Goal: Contribute content

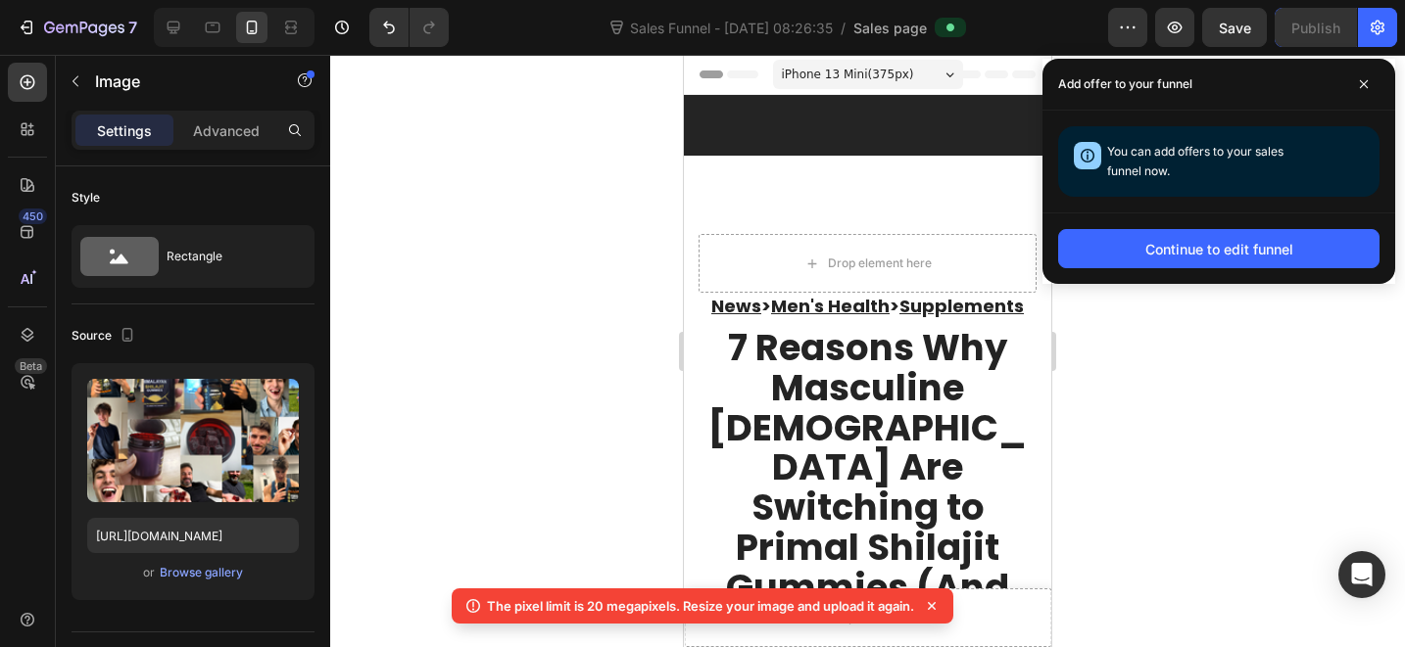
scroll to position [7471, 0]
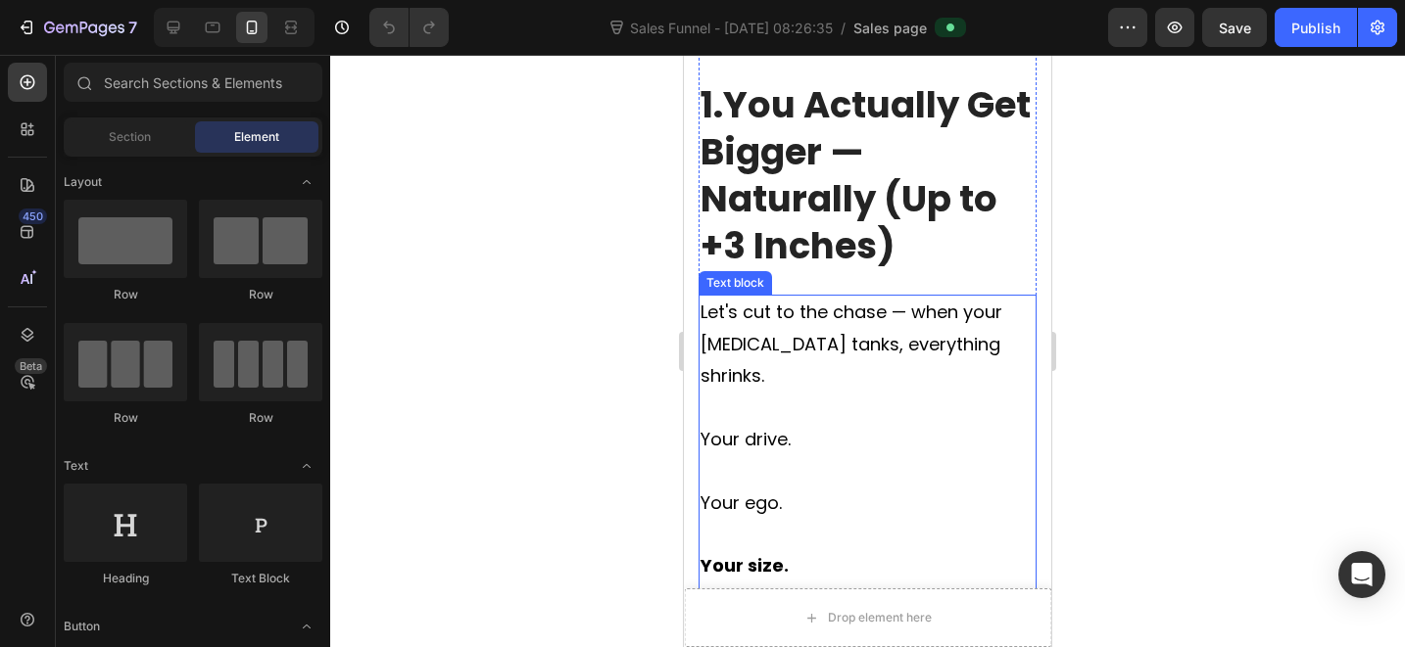
scroll to position [2784, 0]
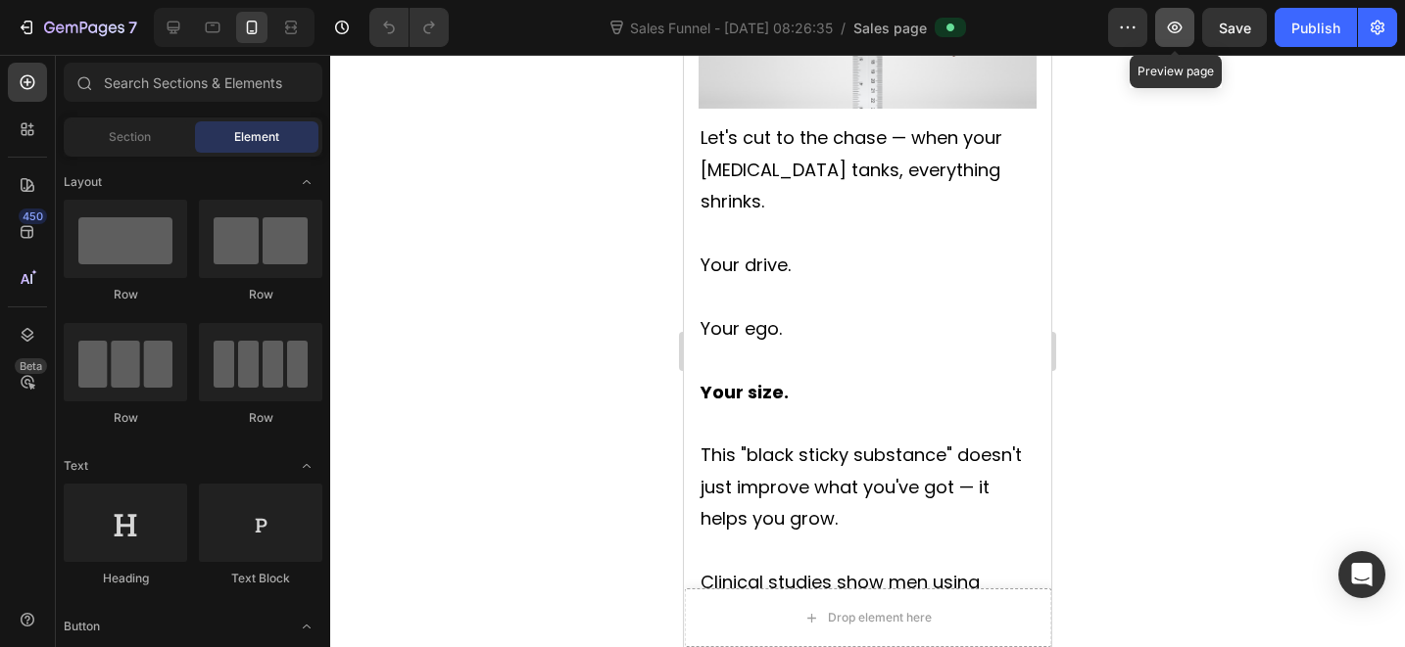
click at [1182, 46] on button "button" at bounding box center [1174, 27] width 39 height 39
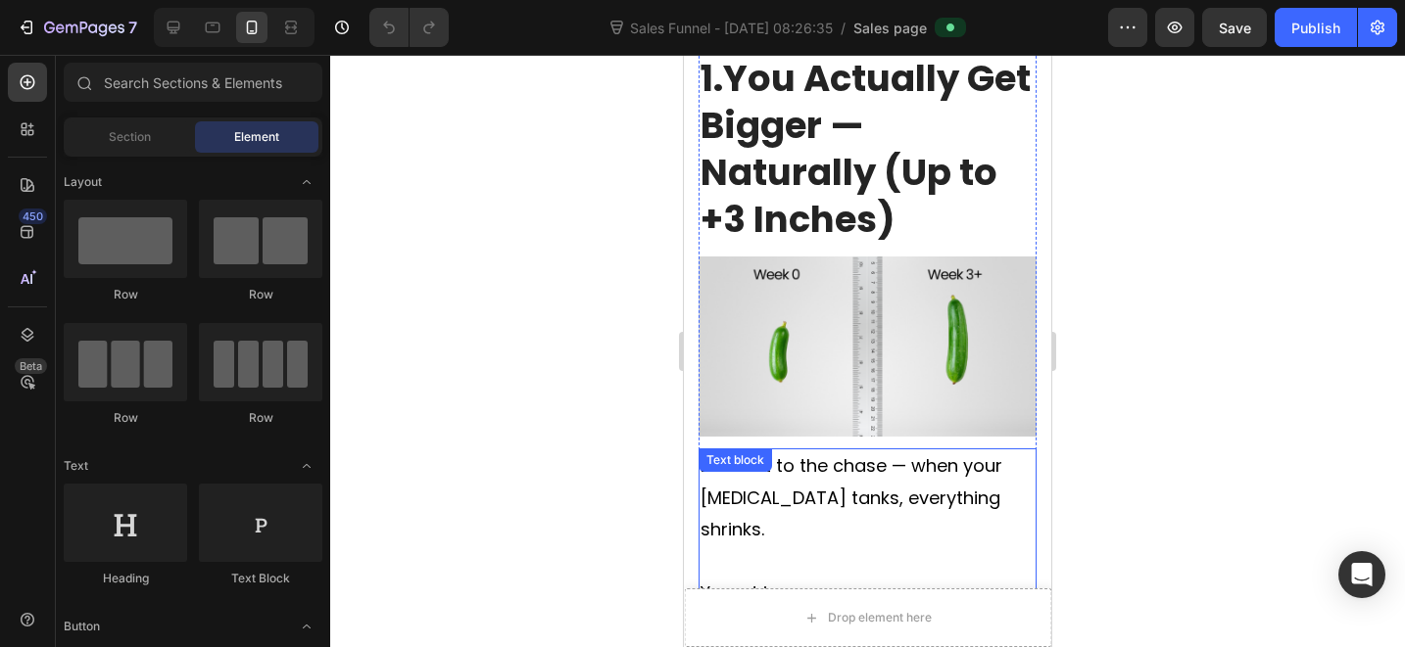
scroll to position [2315, 0]
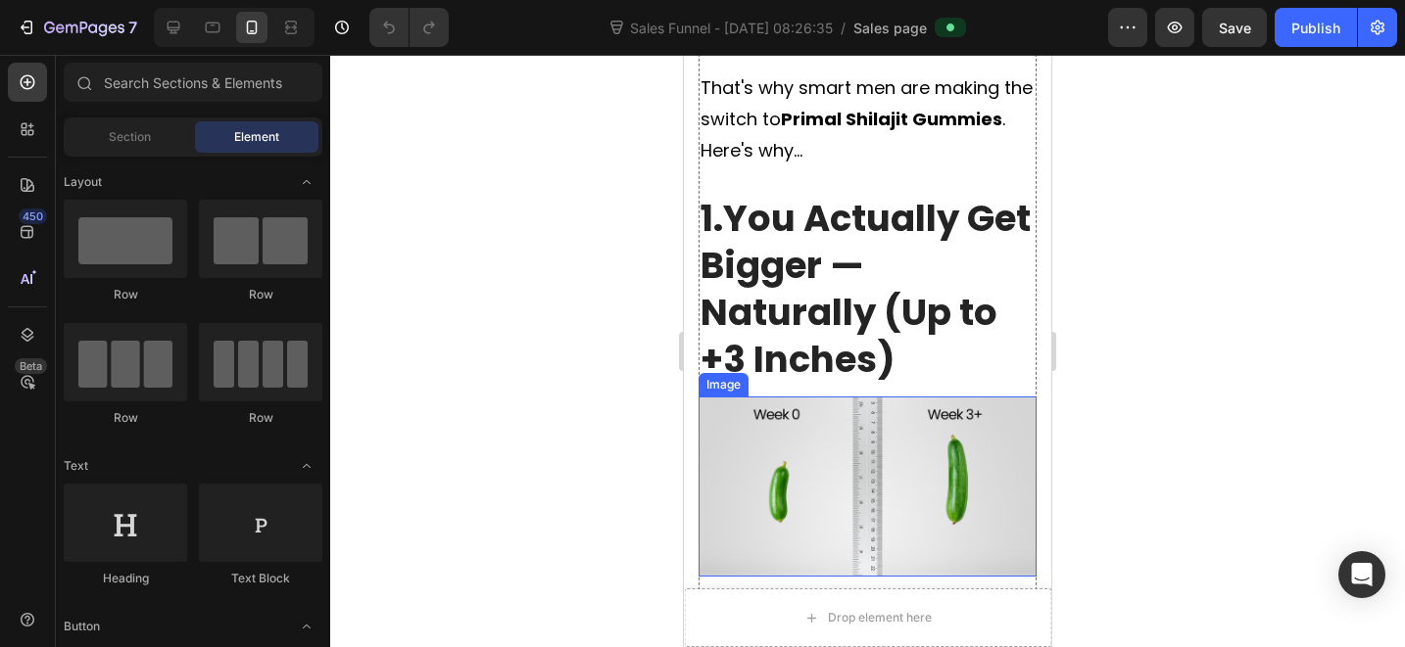
click at [790, 397] on img at bounding box center [867, 487] width 338 height 180
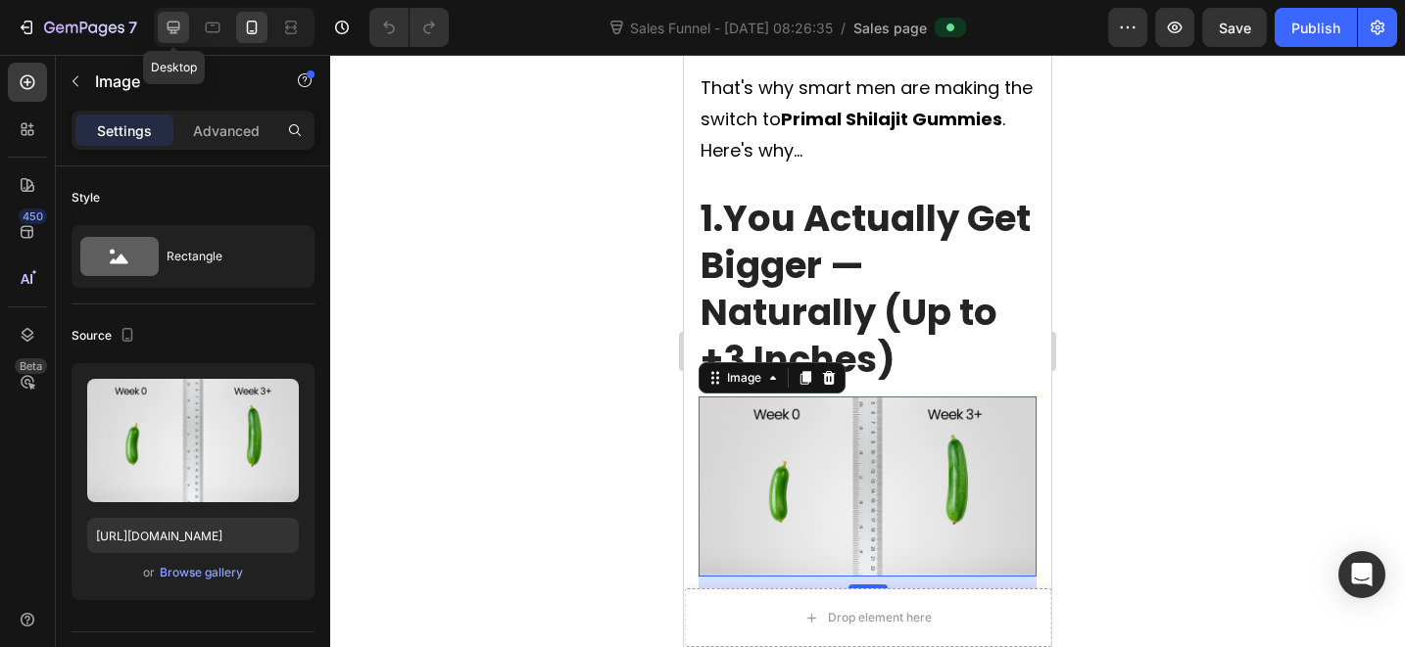
click at [173, 18] on icon at bounding box center [174, 28] width 20 height 20
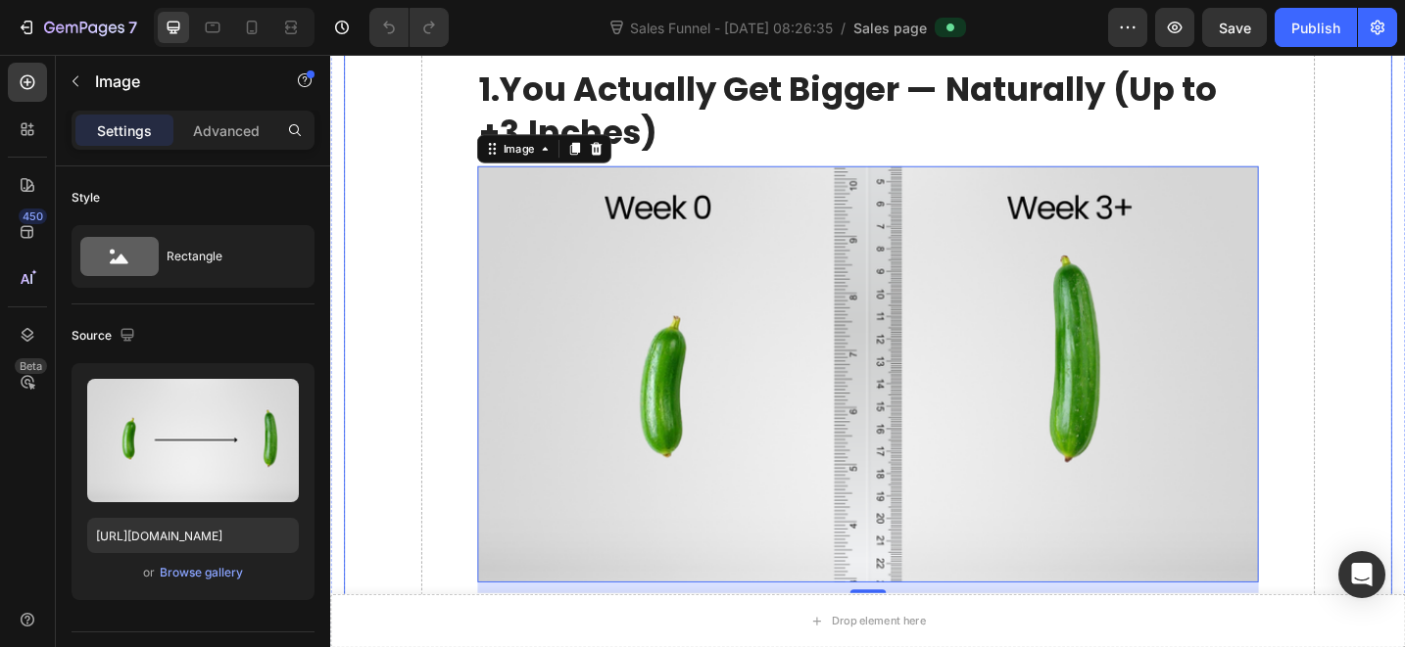
scroll to position [1920, 0]
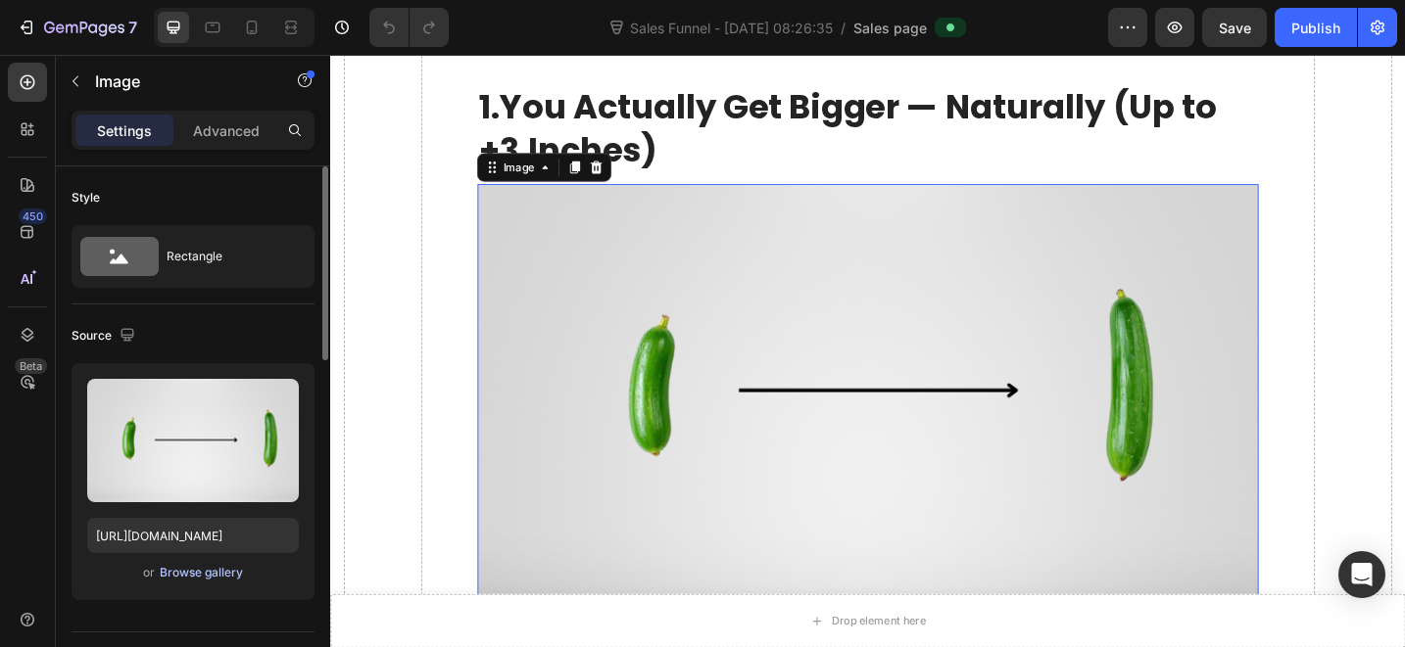
click at [197, 572] on div "Browse gallery" at bounding box center [201, 573] width 83 height 18
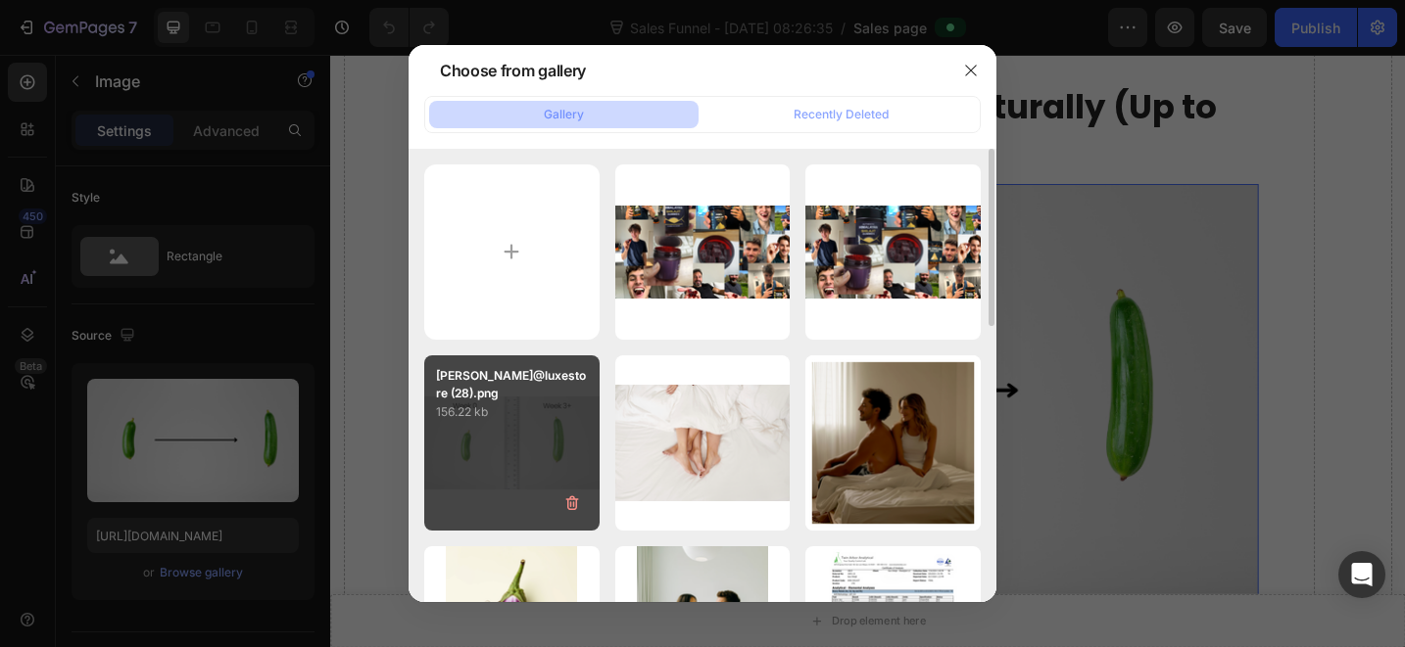
click at [545, 452] on div "[PERSON_NAME]@luxestore (28).png 156.22 kb" at bounding box center [511, 443] width 175 height 175
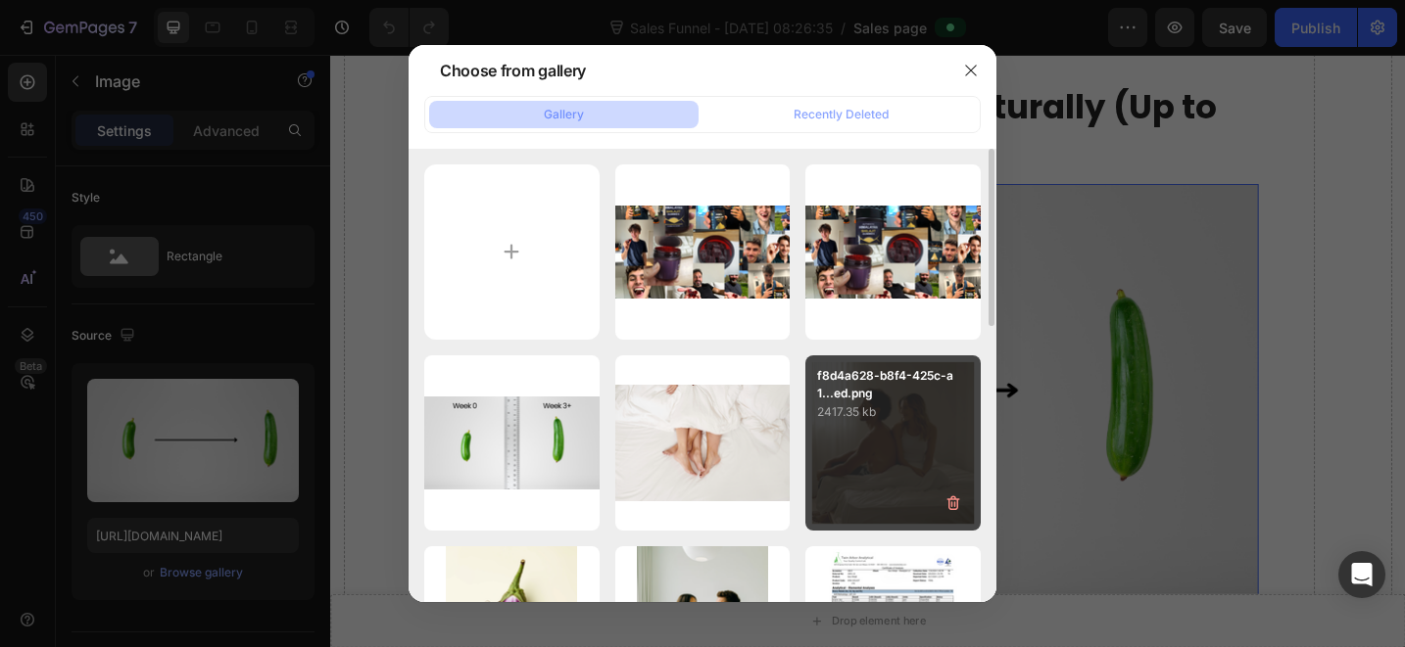
type input "[URL][DOMAIN_NAME]"
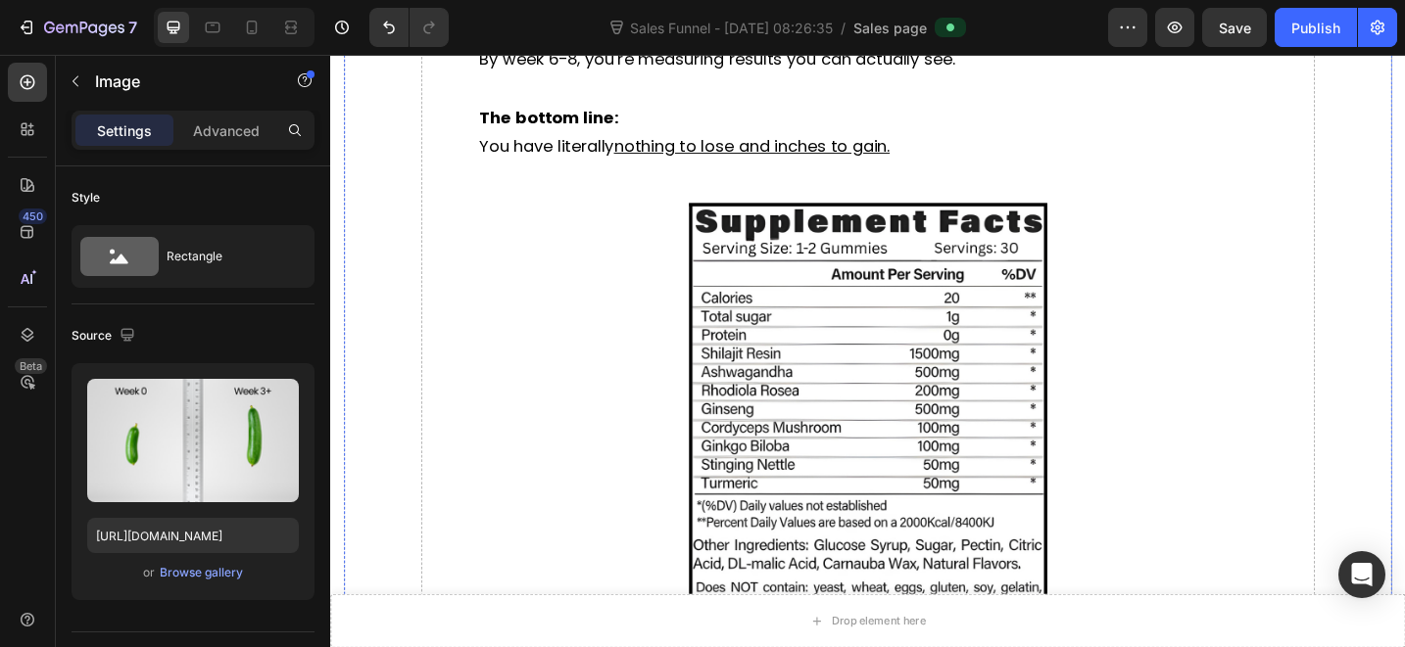
scroll to position [7140, 0]
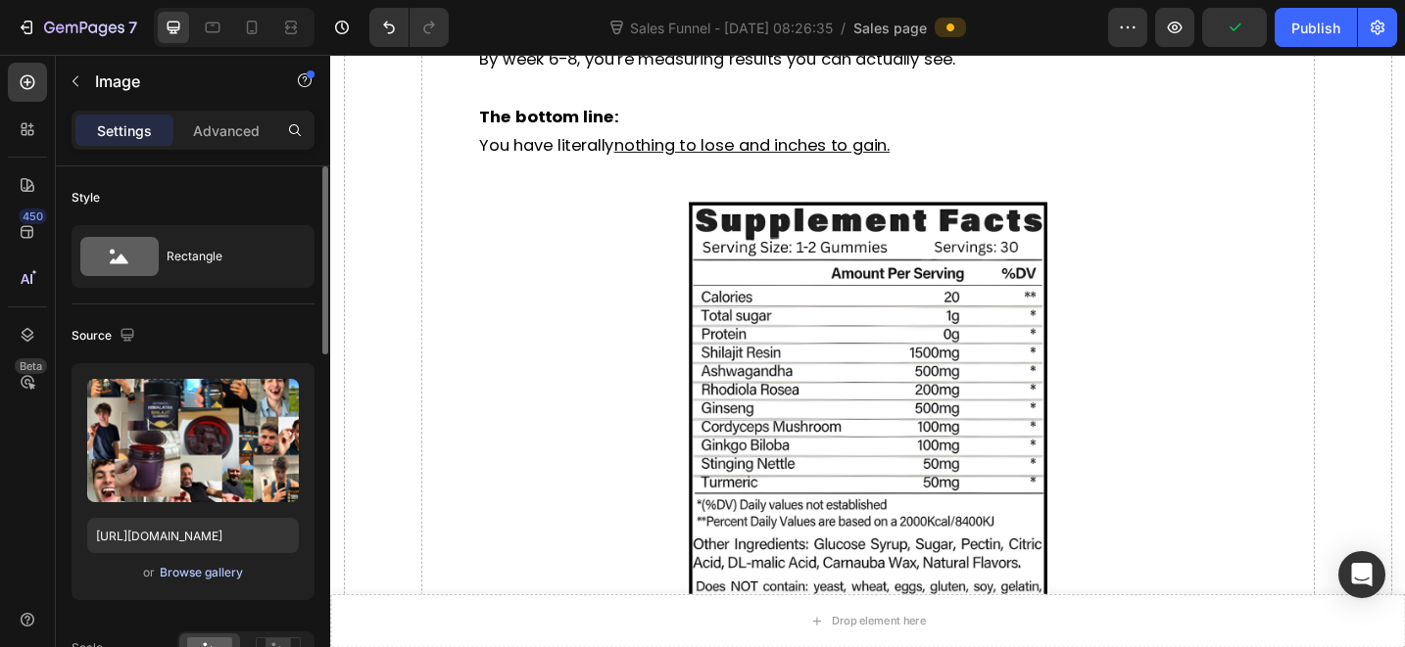
click at [205, 573] on div "Browse gallery" at bounding box center [201, 573] width 83 height 18
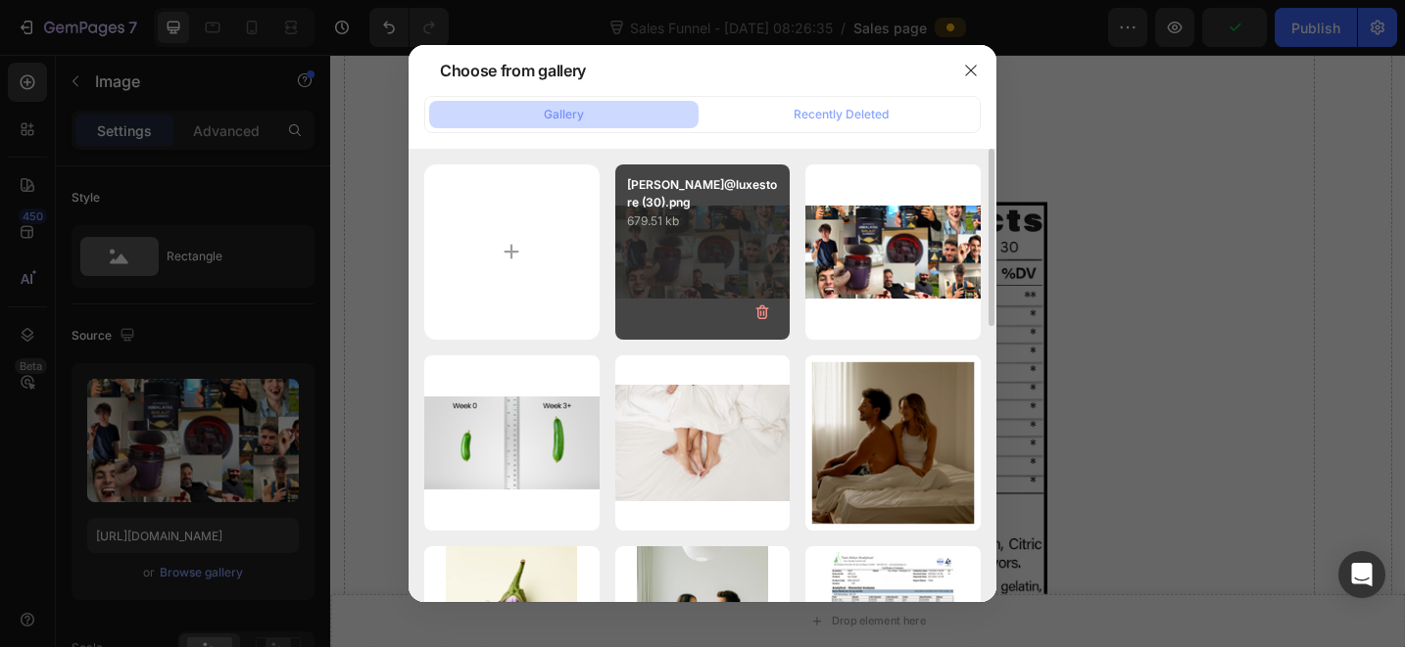
click at [729, 222] on div "[PERSON_NAME]@luxestore (30).png 679.51 kb" at bounding box center [702, 252] width 175 height 175
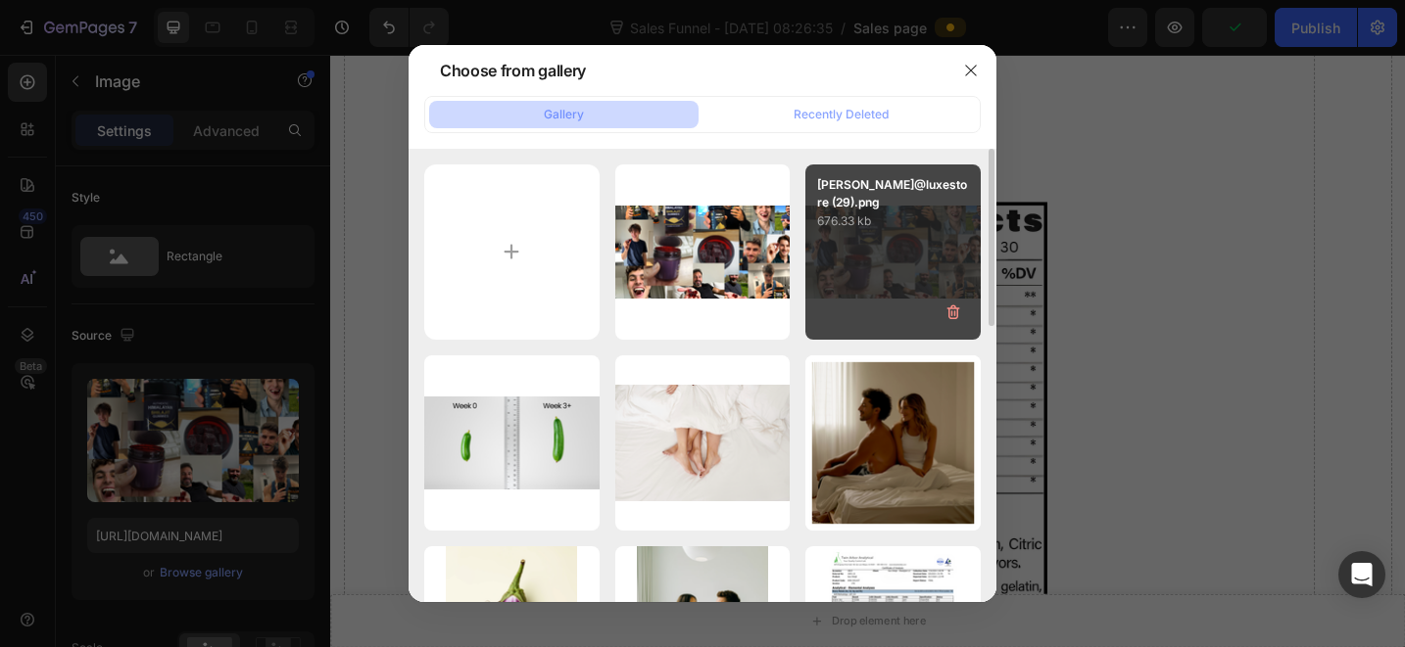
type input "[URL][DOMAIN_NAME]"
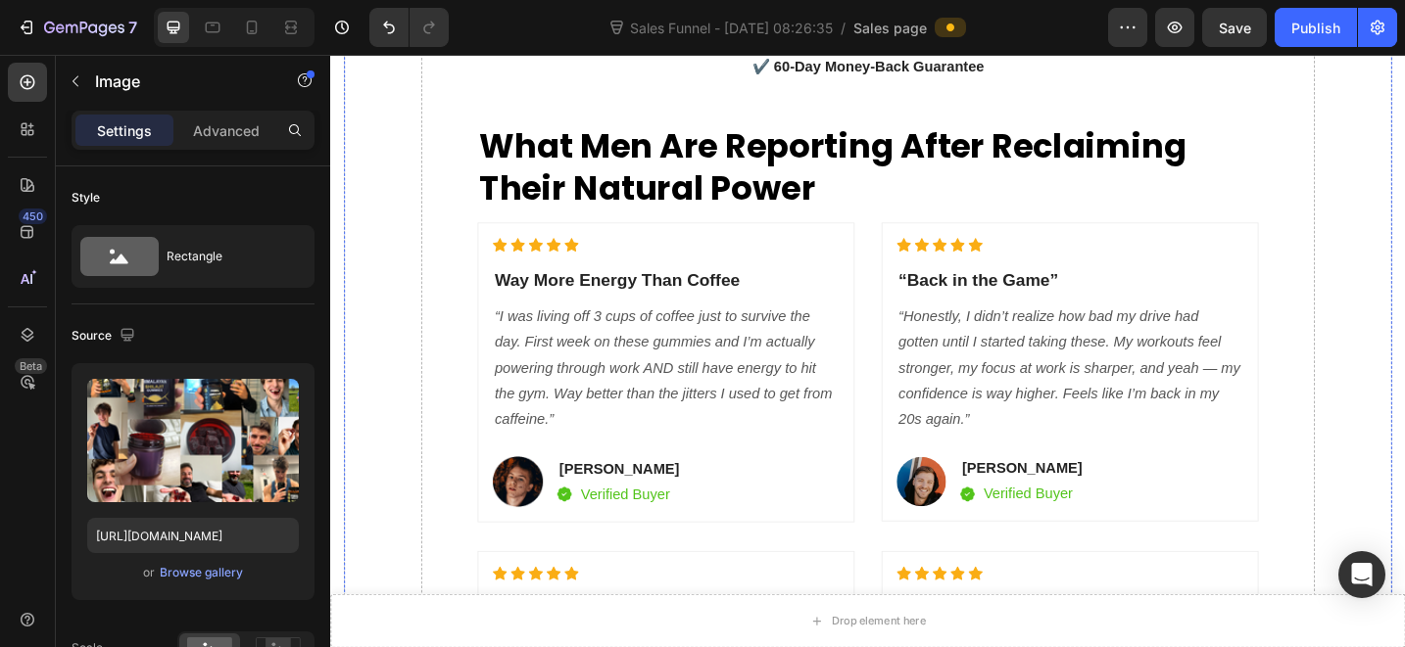
scroll to position [8591, 0]
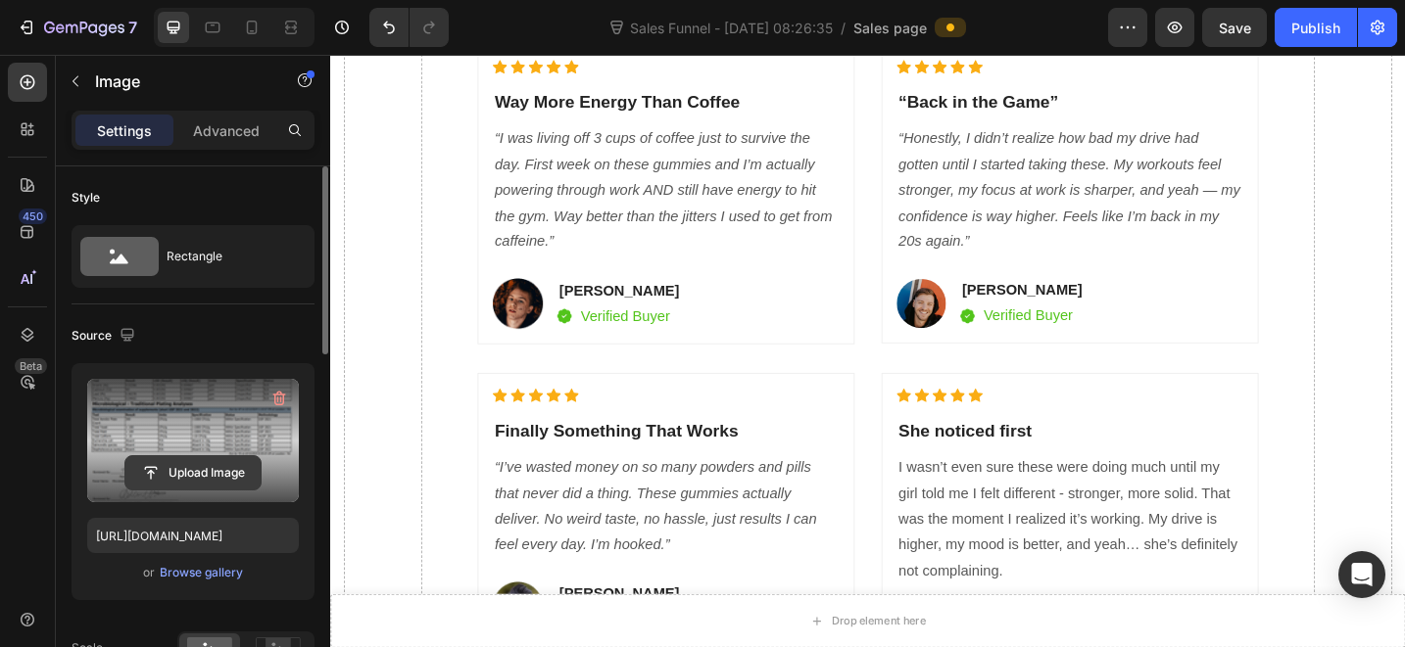
click at [168, 482] on input "file" at bounding box center [192, 472] width 135 height 33
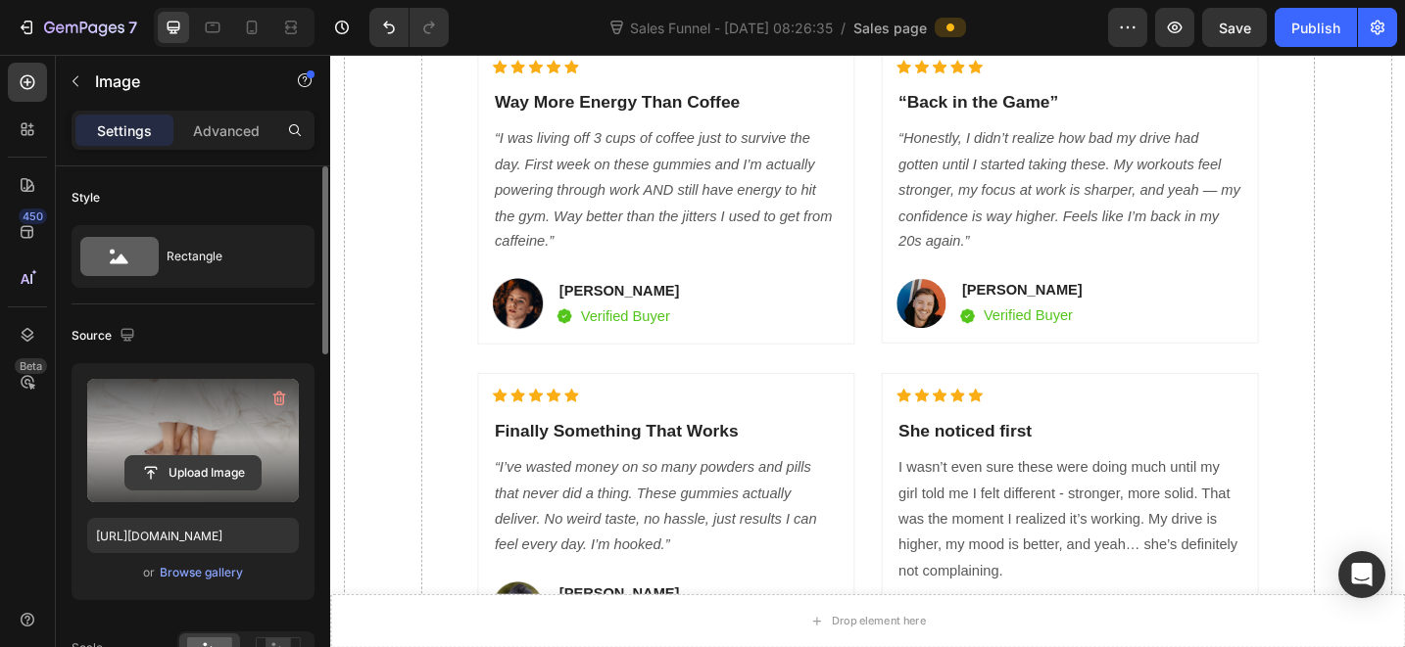
click at [221, 462] on input "file" at bounding box center [192, 472] width 135 height 33
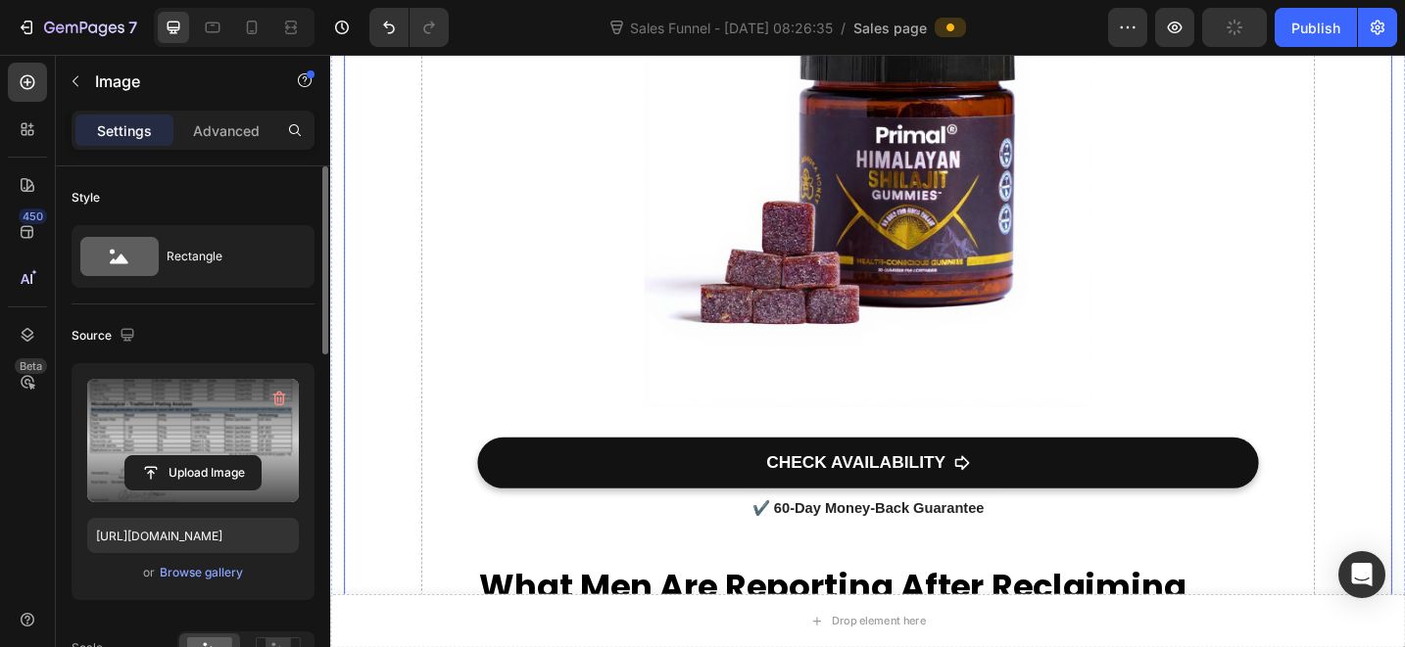
scroll to position [7894, 0]
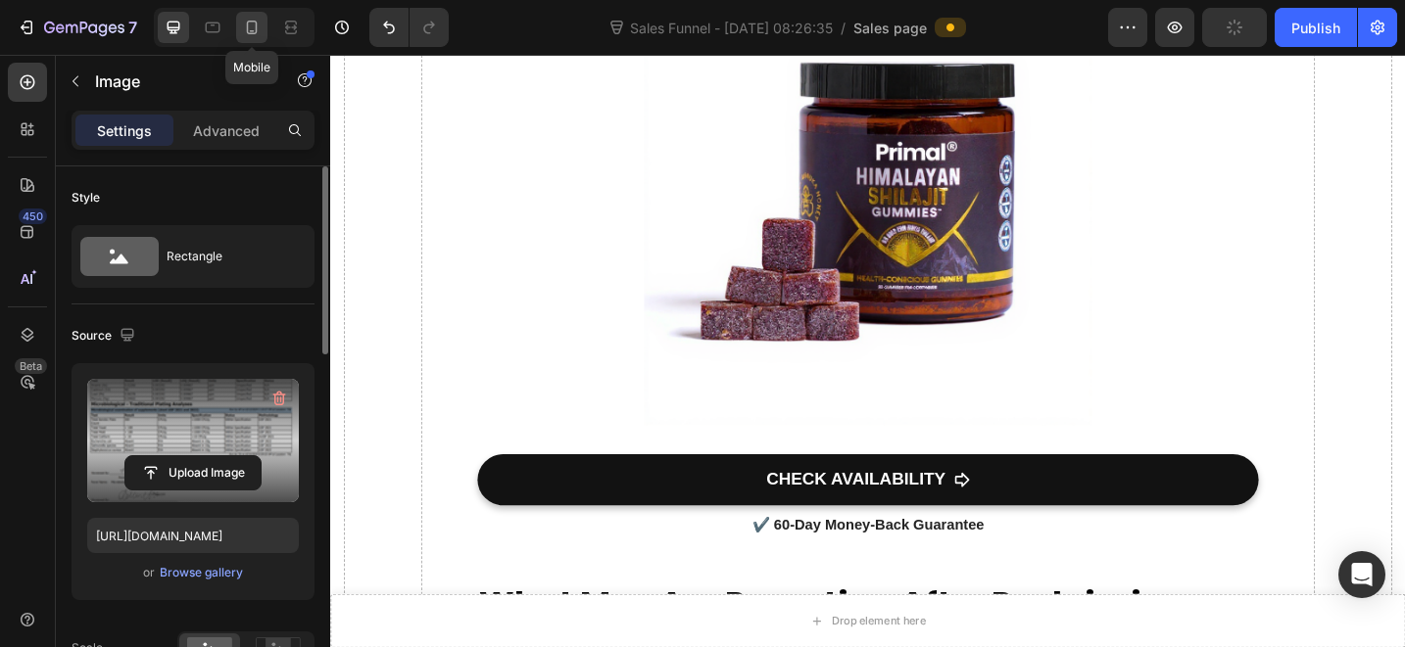
click at [247, 25] on icon at bounding box center [252, 28] width 11 height 14
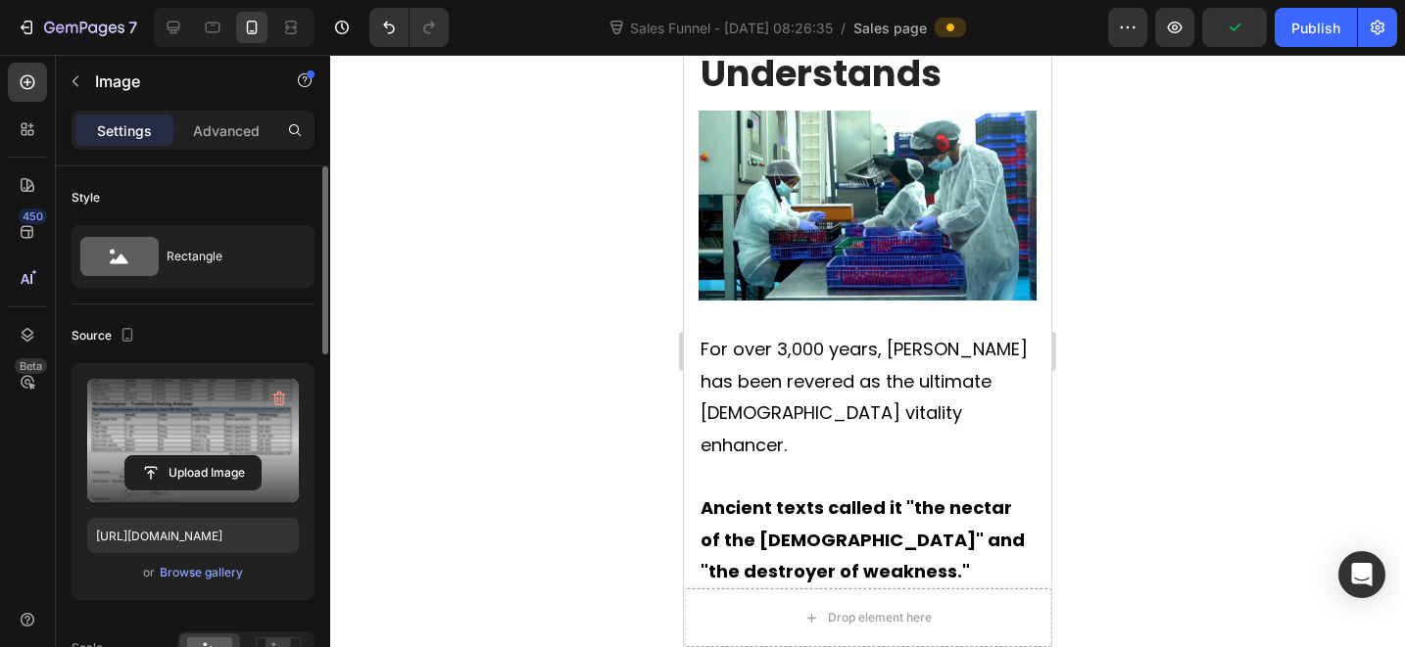
scroll to position [8563, 0]
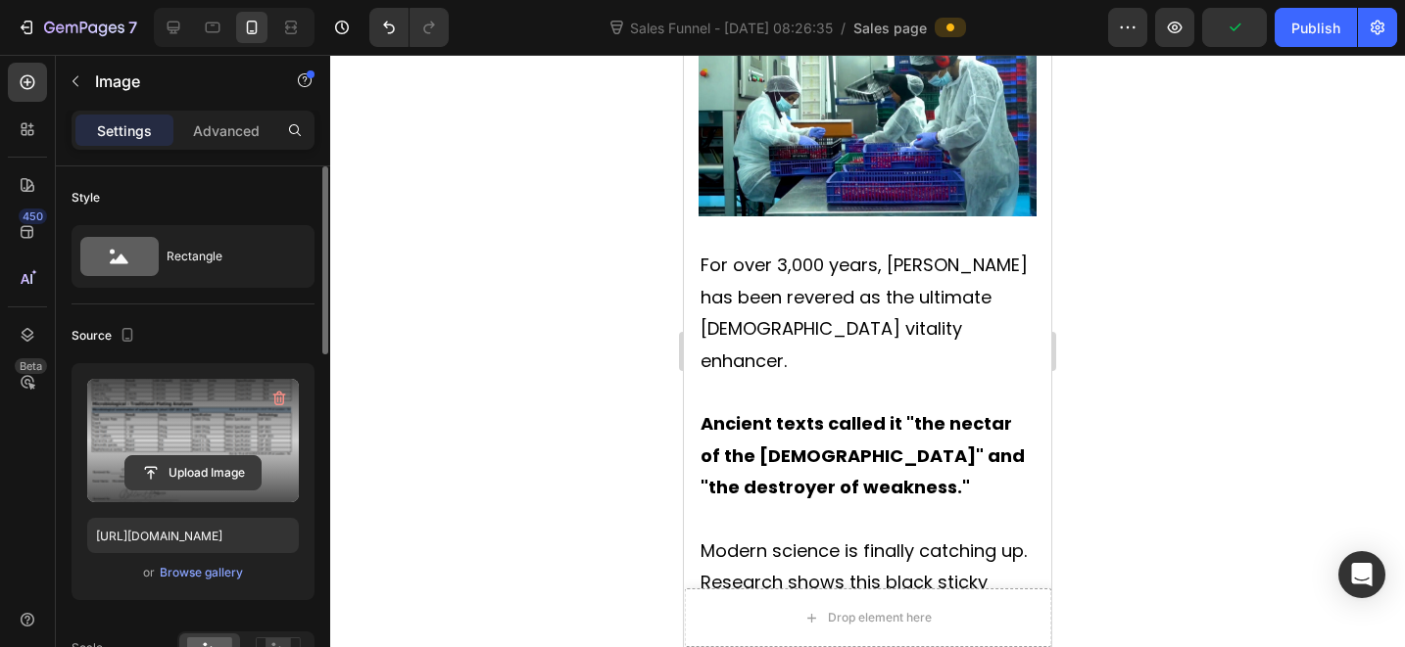
click at [202, 458] on input "file" at bounding box center [192, 472] width 135 height 33
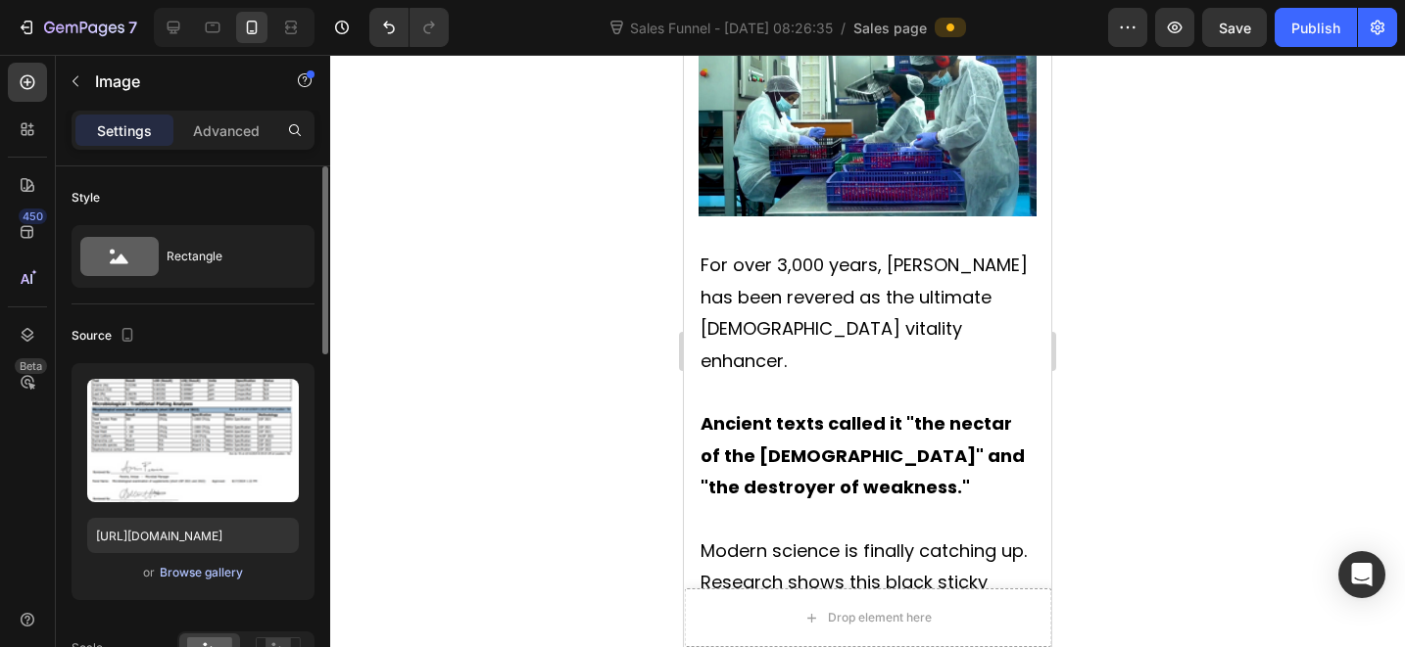
click at [164, 582] on button "Browse gallery" at bounding box center [201, 573] width 85 height 20
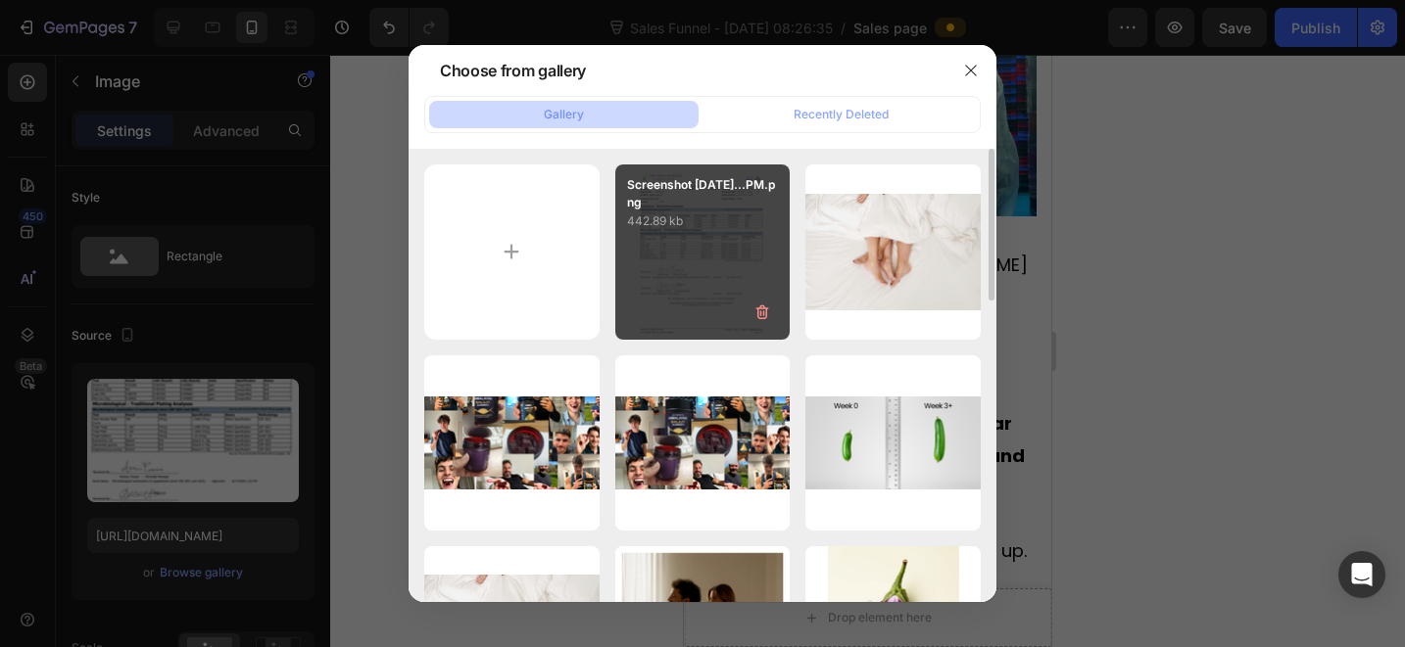
click at [730, 238] on div "Screenshot [DATE]...PM.png 442.89 kb" at bounding box center [702, 252] width 175 height 175
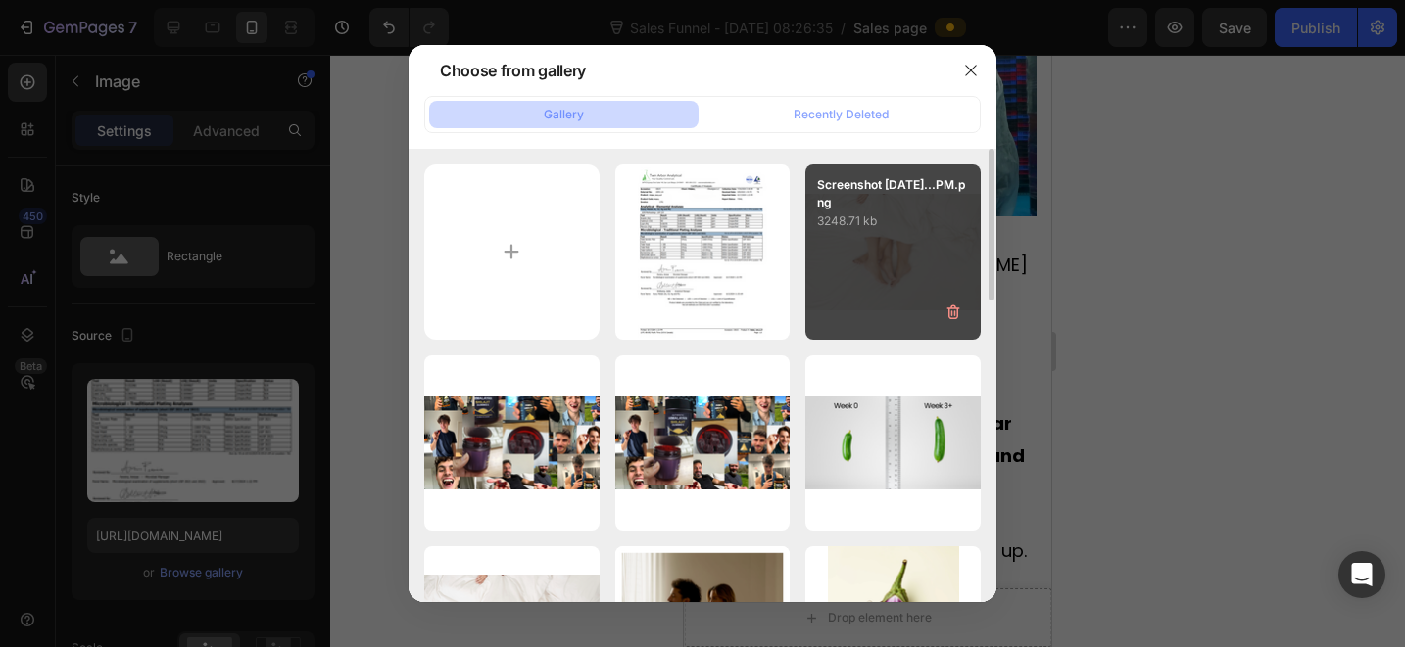
type input "[URL][DOMAIN_NAME]"
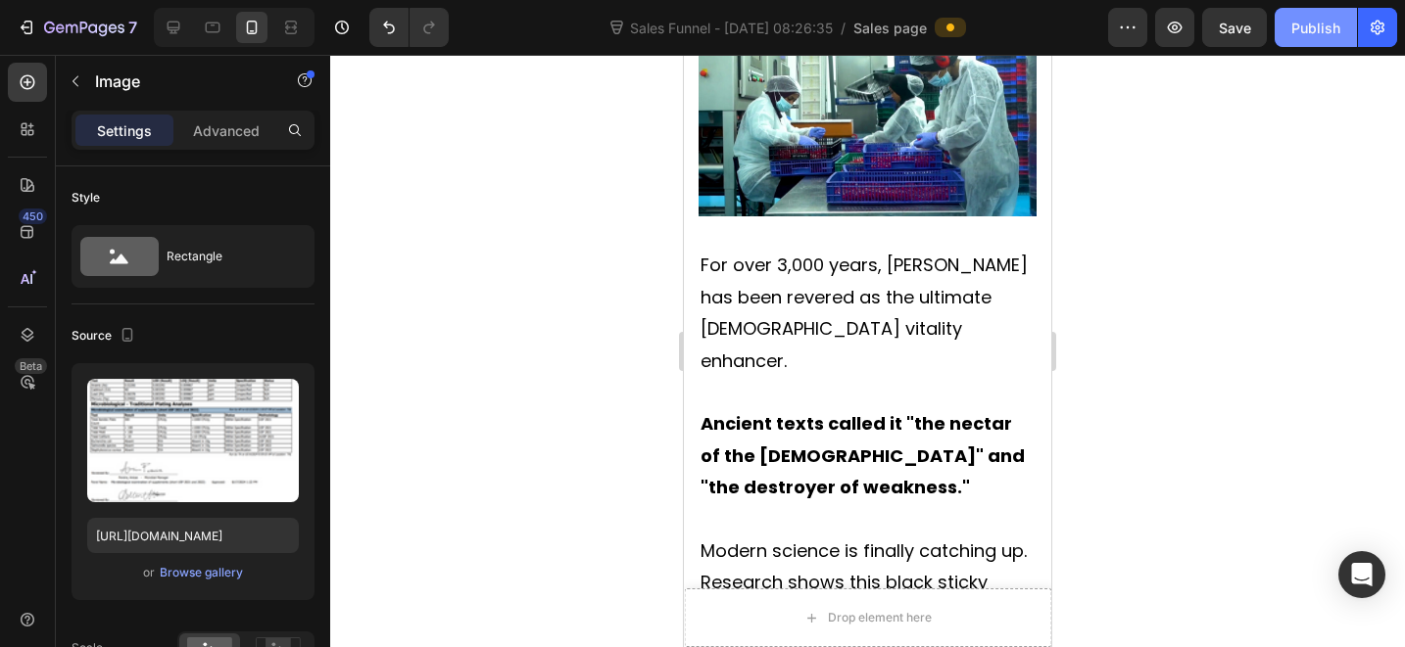
click at [1314, 25] on div "Publish" at bounding box center [1315, 28] width 49 height 21
